Goal: Task Accomplishment & Management: Manage account settings

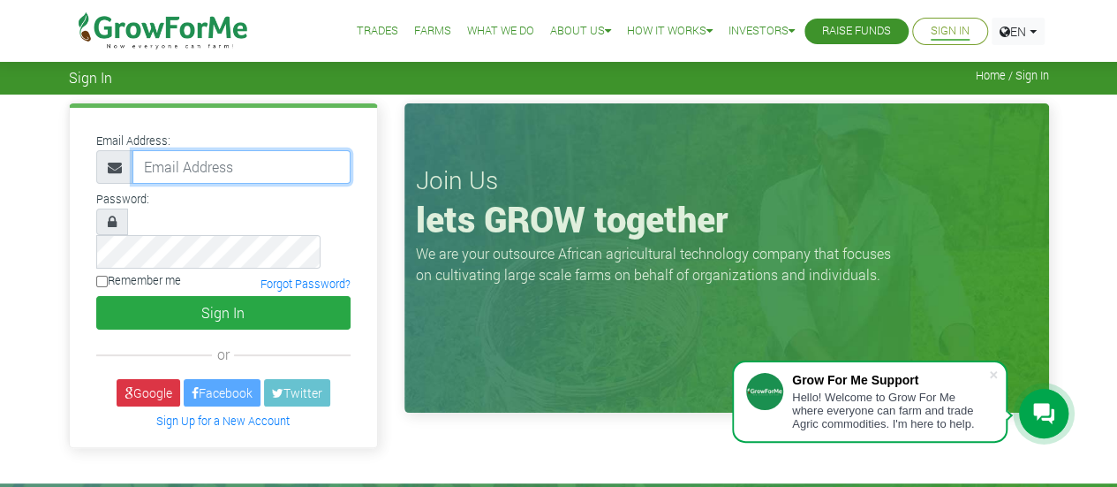
click at [298, 152] on input "email" at bounding box center [241, 167] width 218 height 34
type input "adjeiadzinyo@gmail.com"
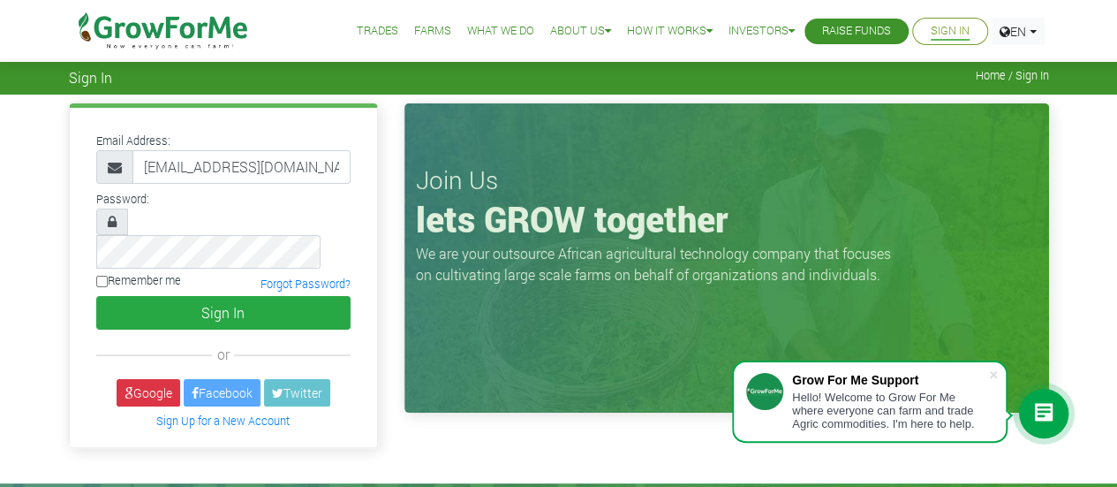
click at [105, 276] on input "Remember me" at bounding box center [101, 281] width 11 height 11
checkbox input "true"
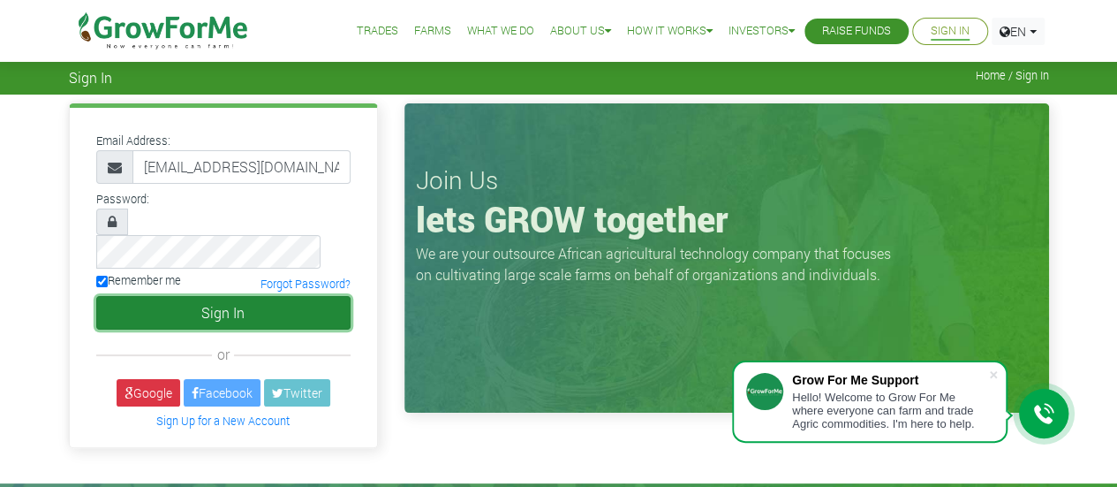
click at [119, 296] on button "Sign In" at bounding box center [223, 313] width 254 height 34
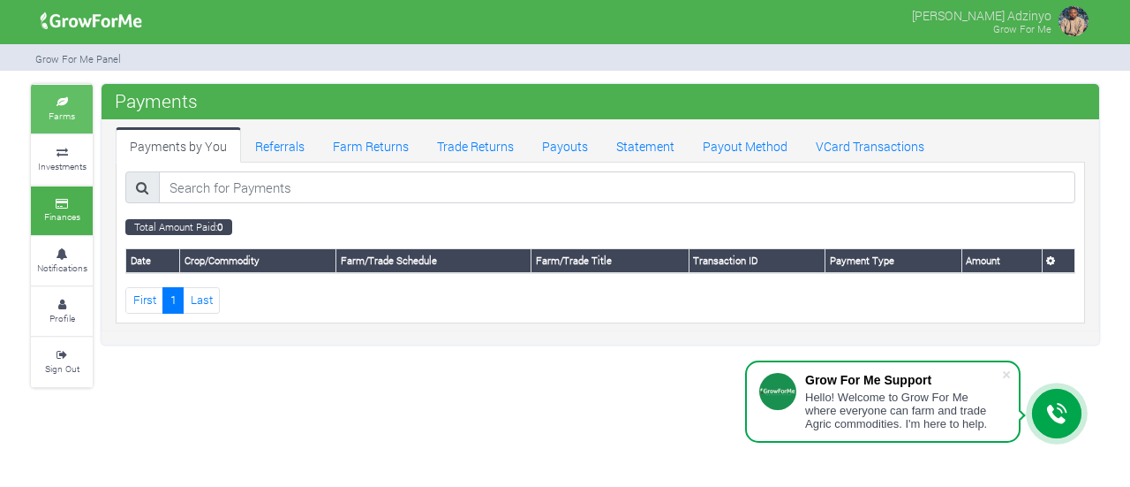
click at [60, 114] on small "Farms" at bounding box center [62, 116] width 26 height 12
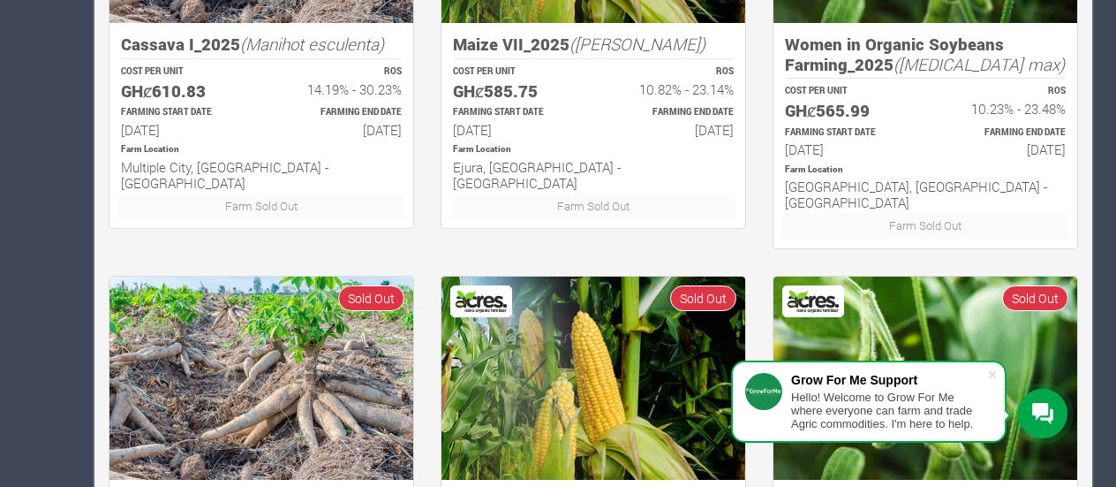
scroll to position [16, 0]
